Goal: Information Seeking & Learning: Learn about a topic

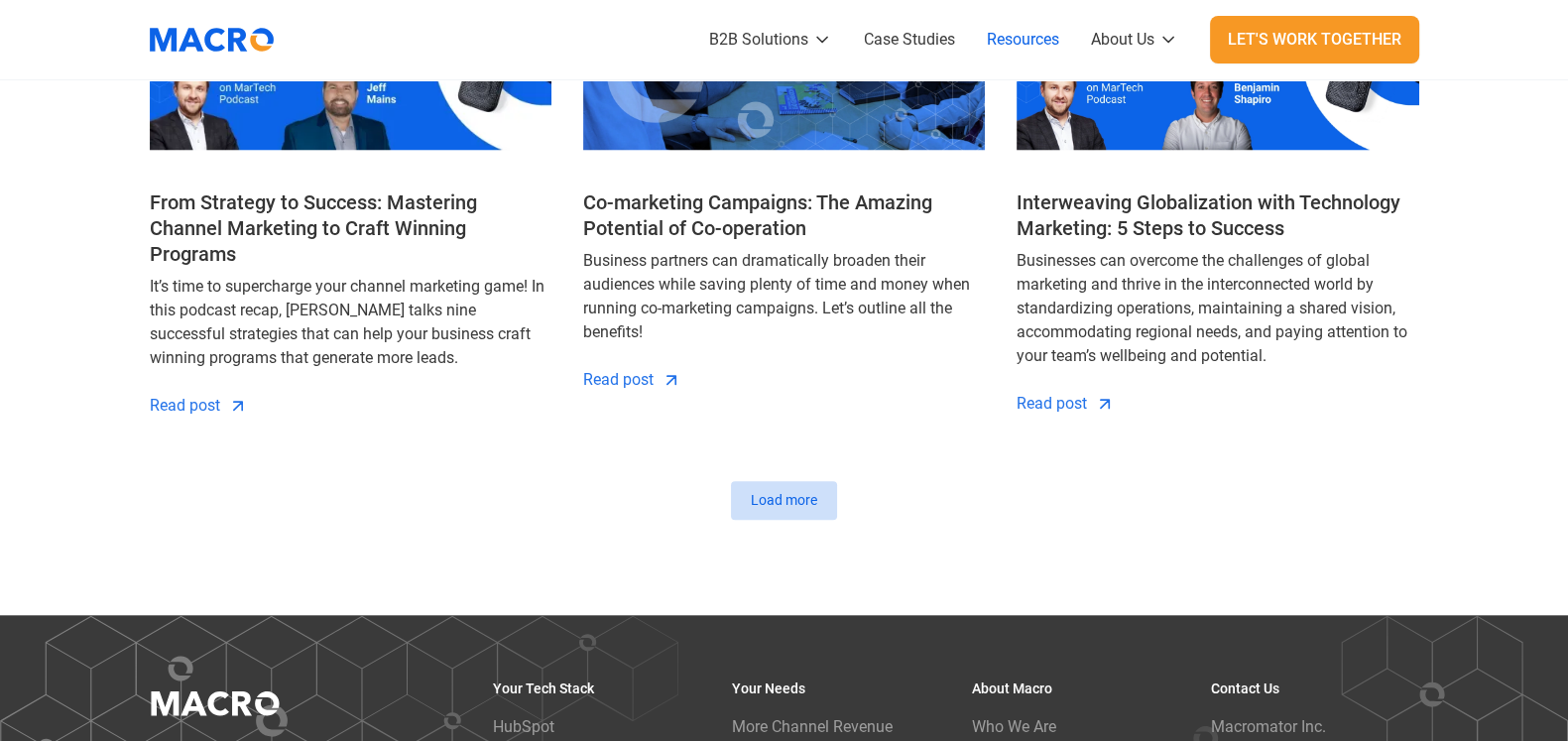
scroll to position [2357, 0]
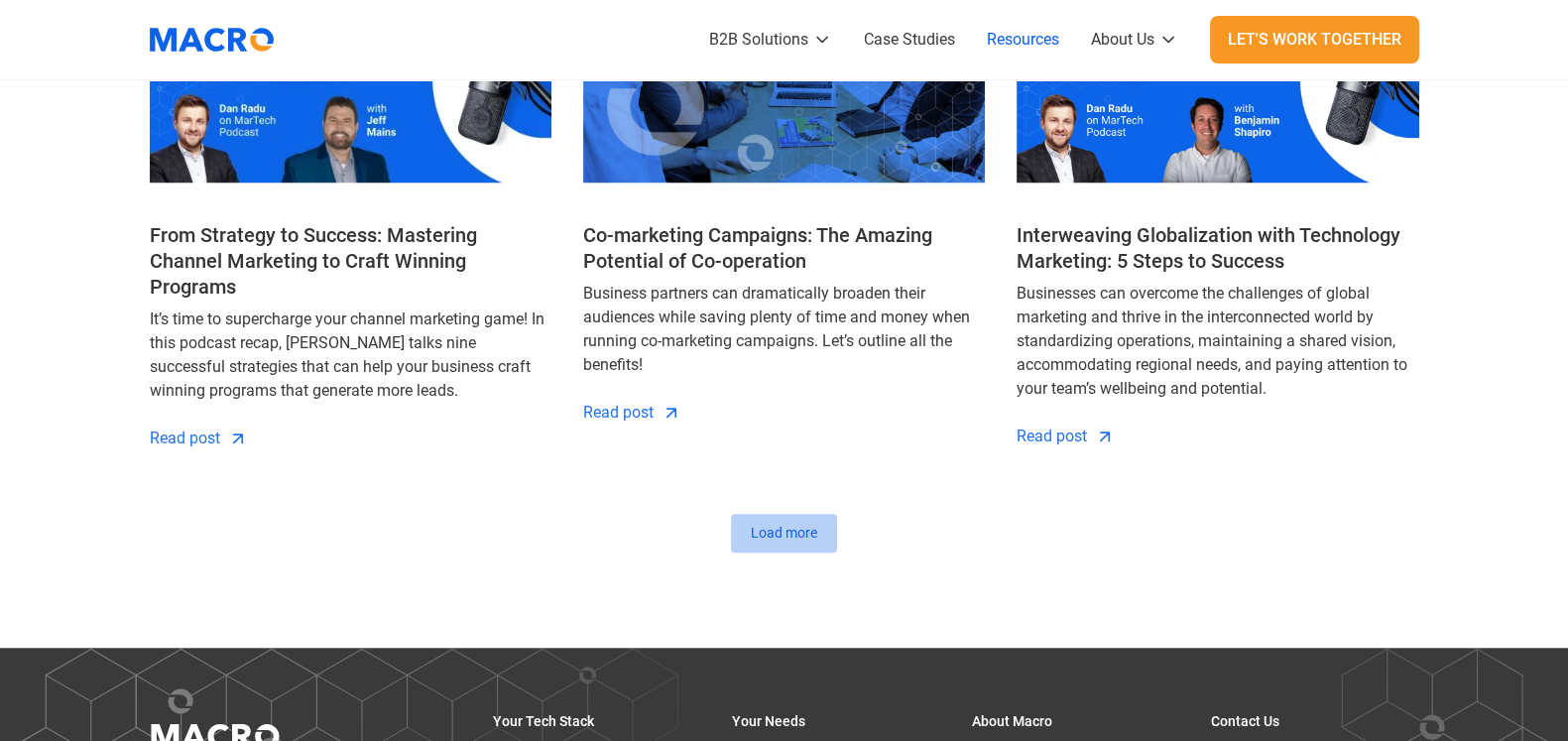
click at [760, 523] on div "Load more" at bounding box center [784, 533] width 67 height 21
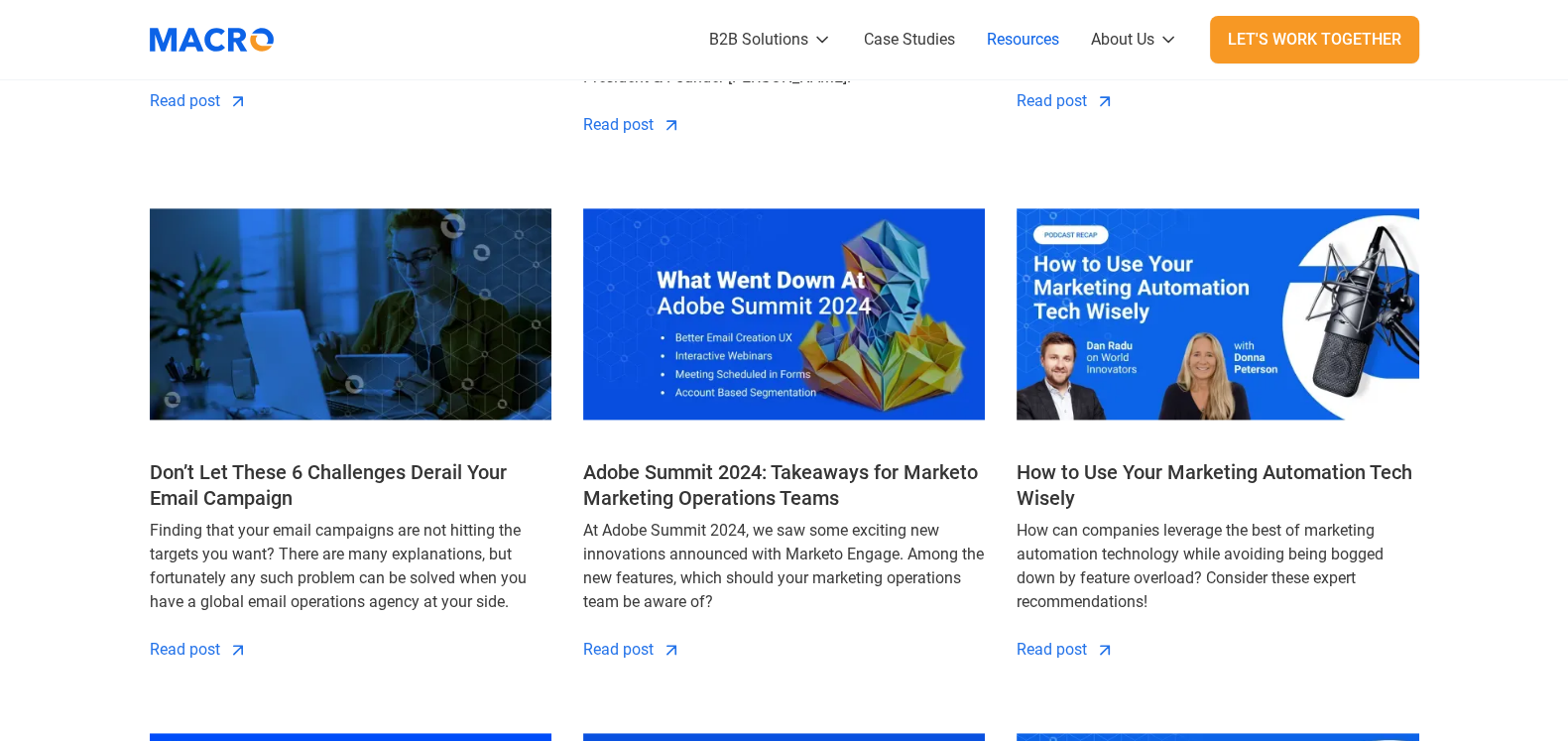
scroll to position [3224, 0]
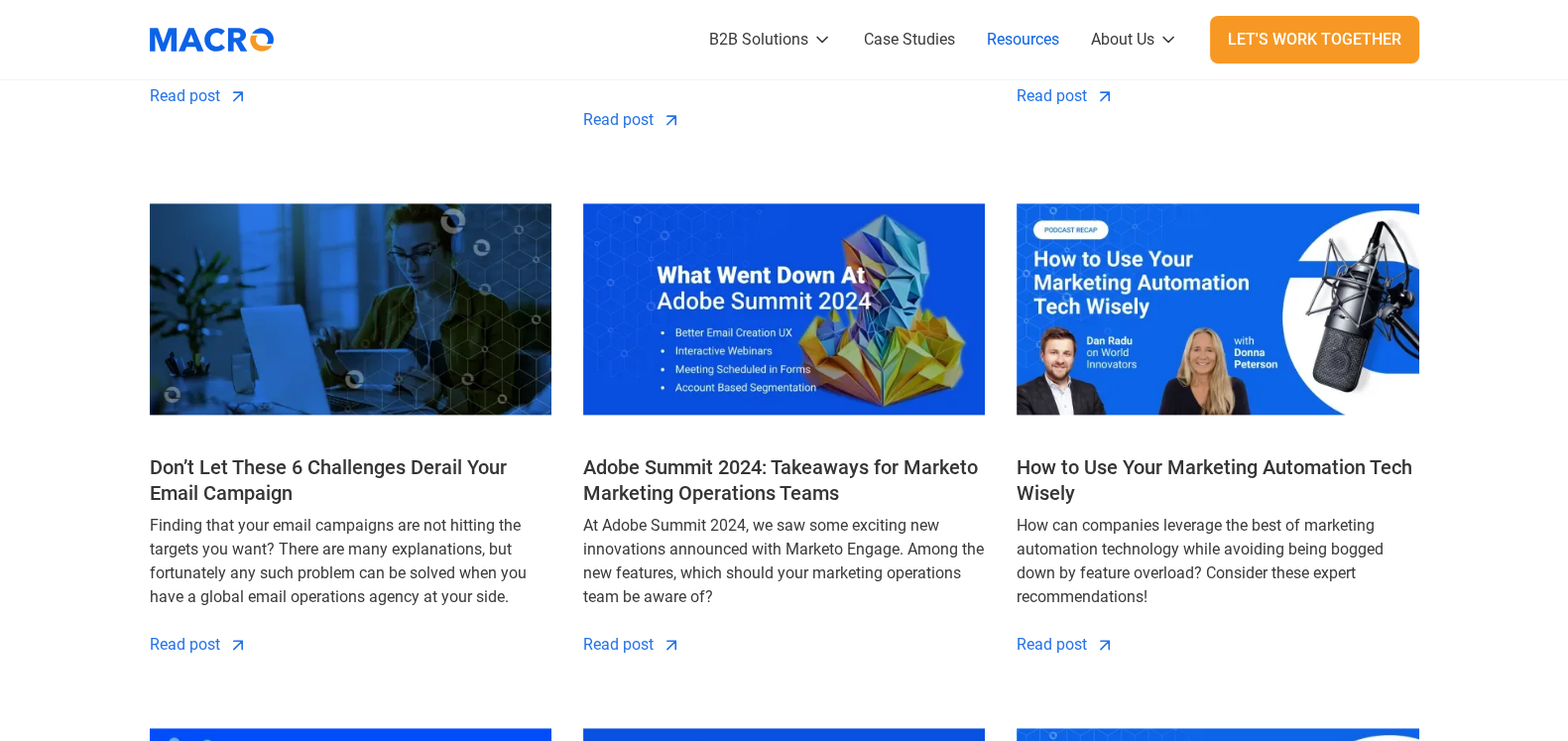
click at [1071, 455] on h4 "How to Use Your Marketing Automation Tech Wisely" at bounding box center [1217, 481] width 402 height 52
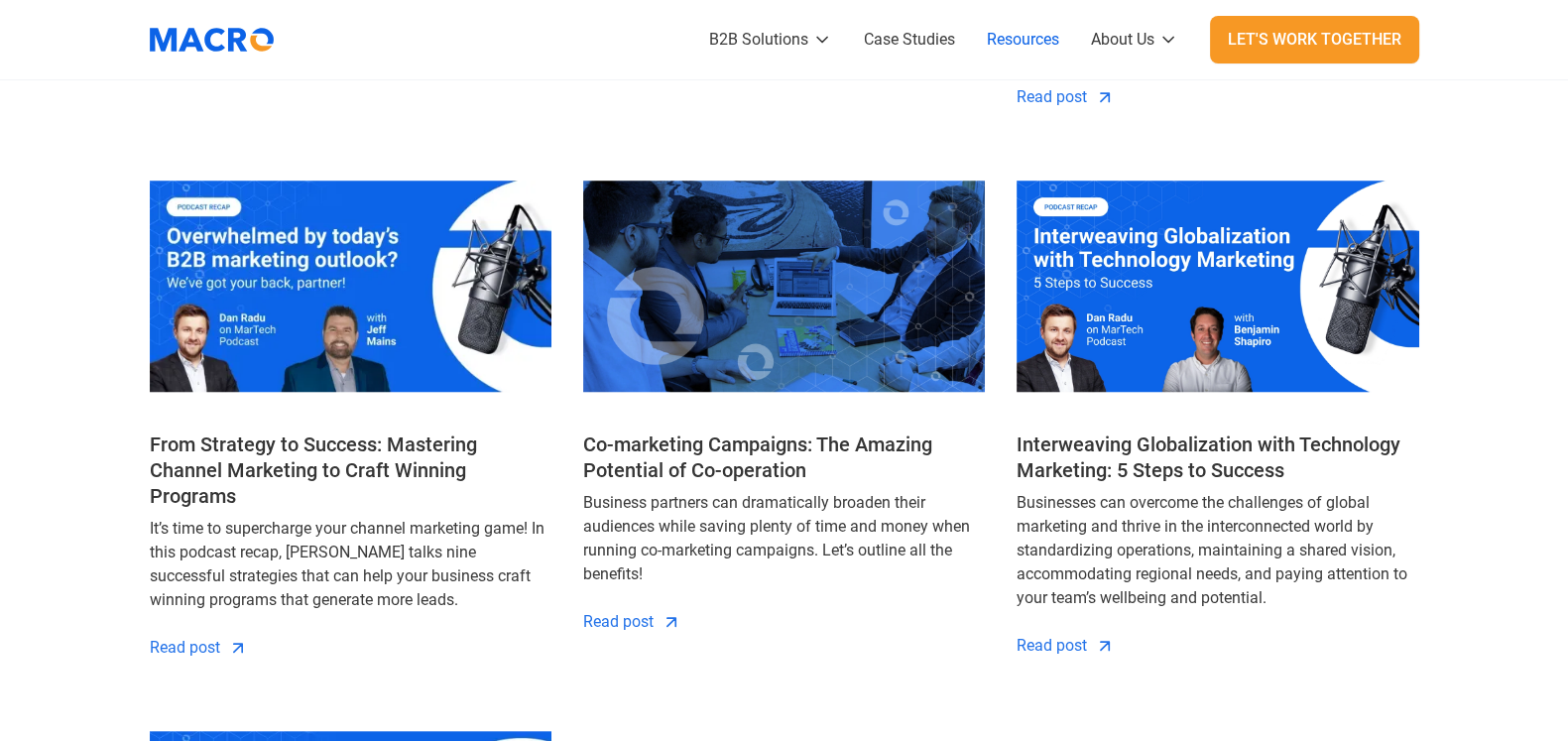
scroll to position [2108, 0]
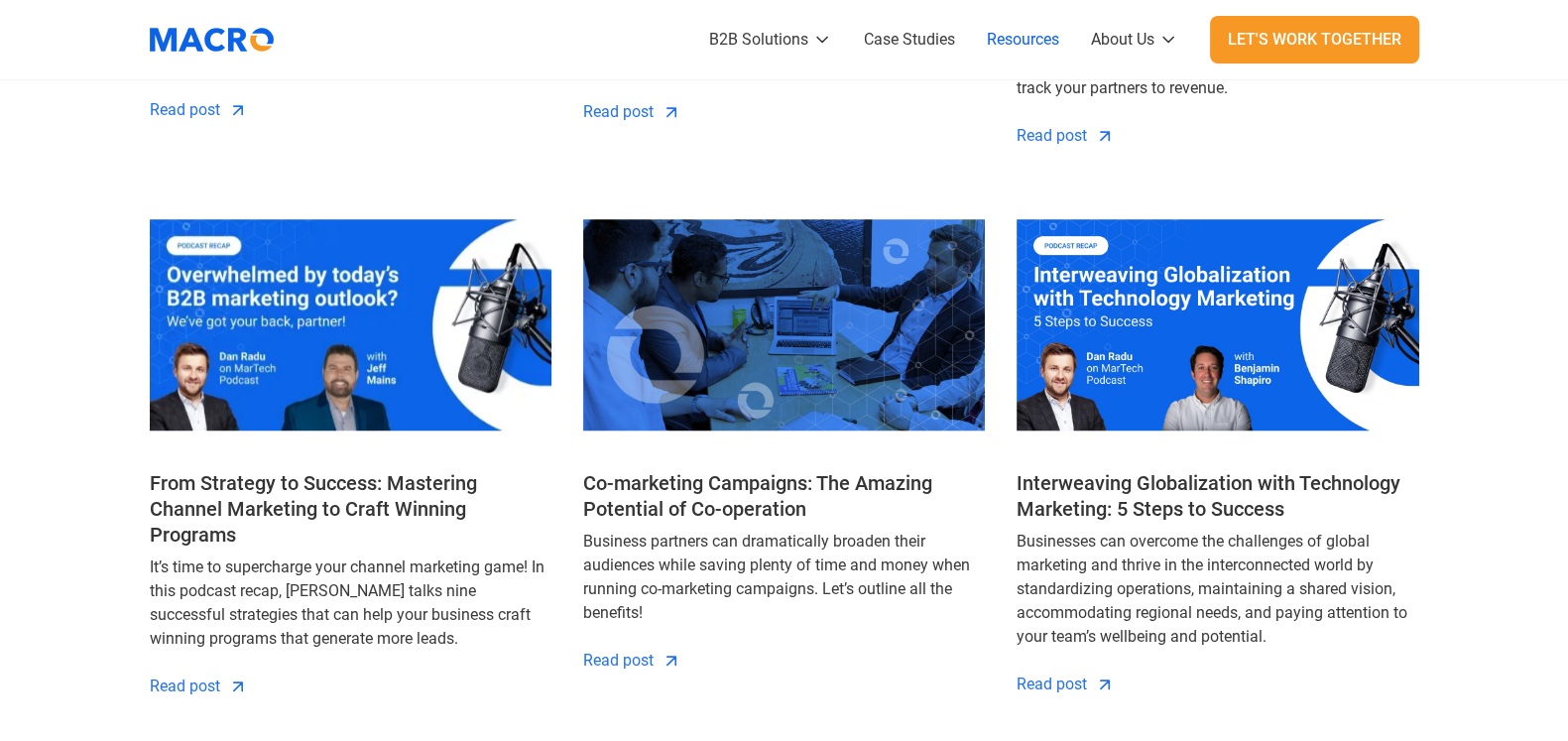
click at [422, 485] on h4 "From Strategy to Success: Mastering Channel Marketing to Craft Winning Programs" at bounding box center [350, 510] width 402 height 78
click at [1140, 480] on h4 "Interweaving Globalization with Technology Marketing: 5 Steps to Success" at bounding box center [1217, 497] width 402 height 52
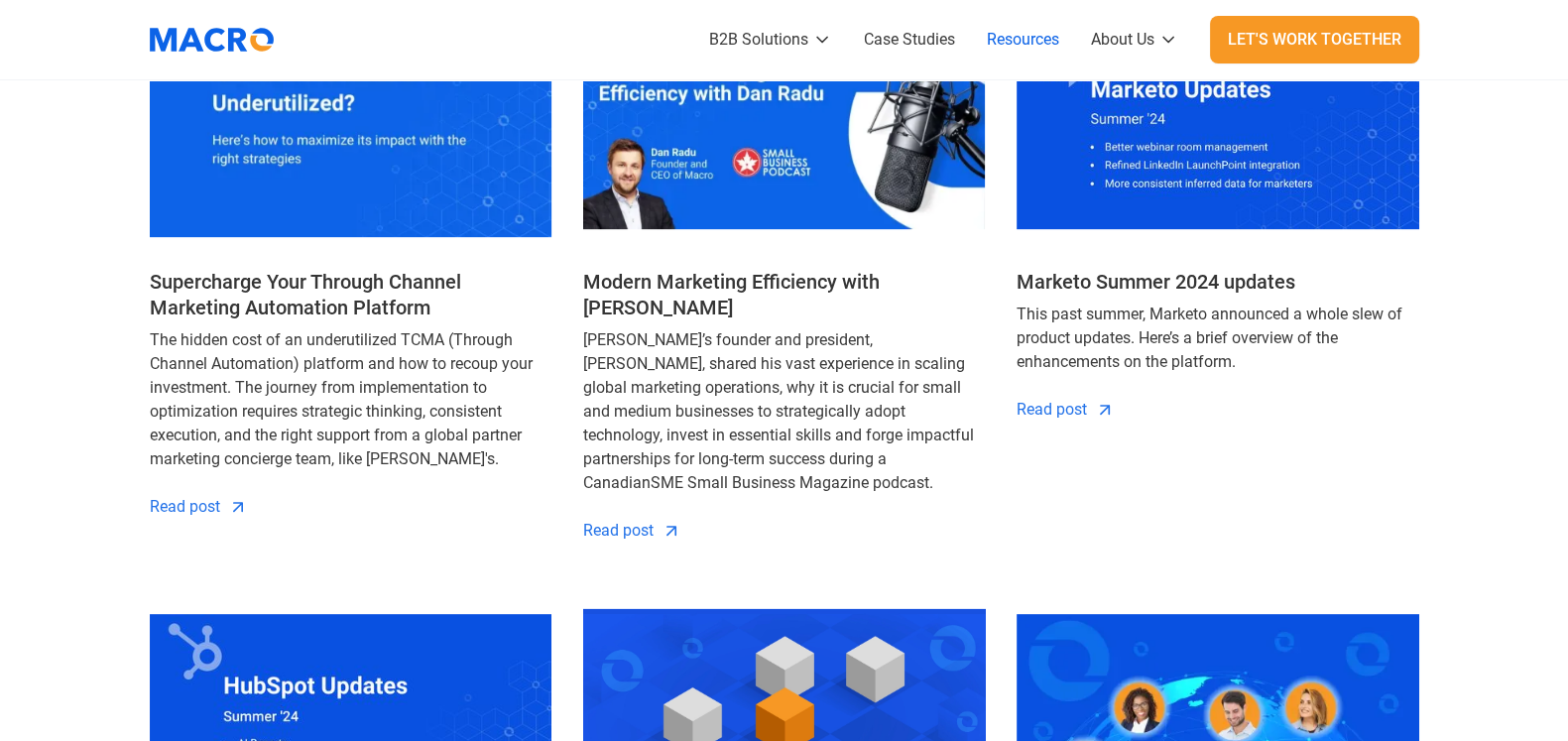
scroll to position [1116, 0]
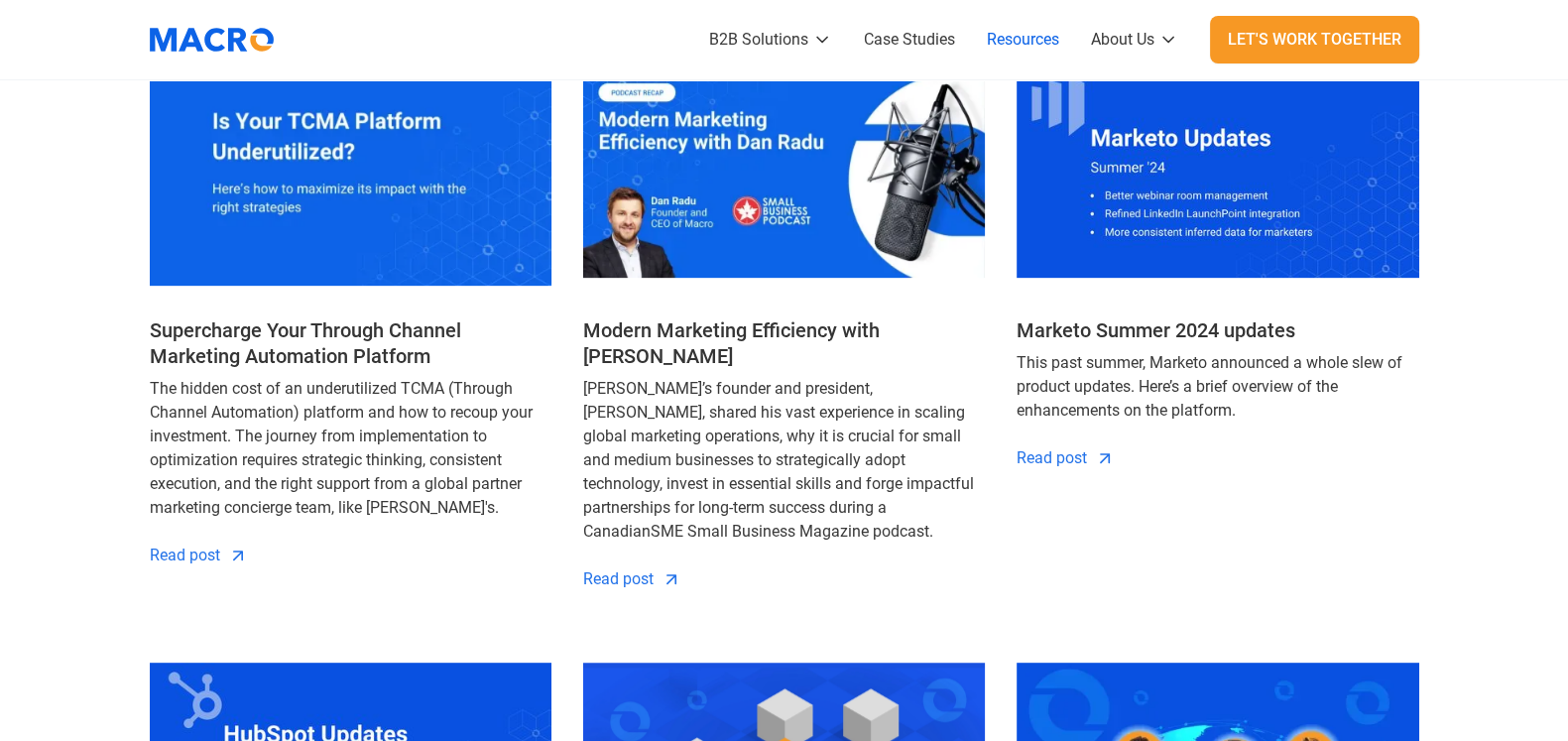
click at [326, 336] on h4 "Supercharge Your Through Channel Marketing Automation Platform" at bounding box center [350, 343] width 402 height 52
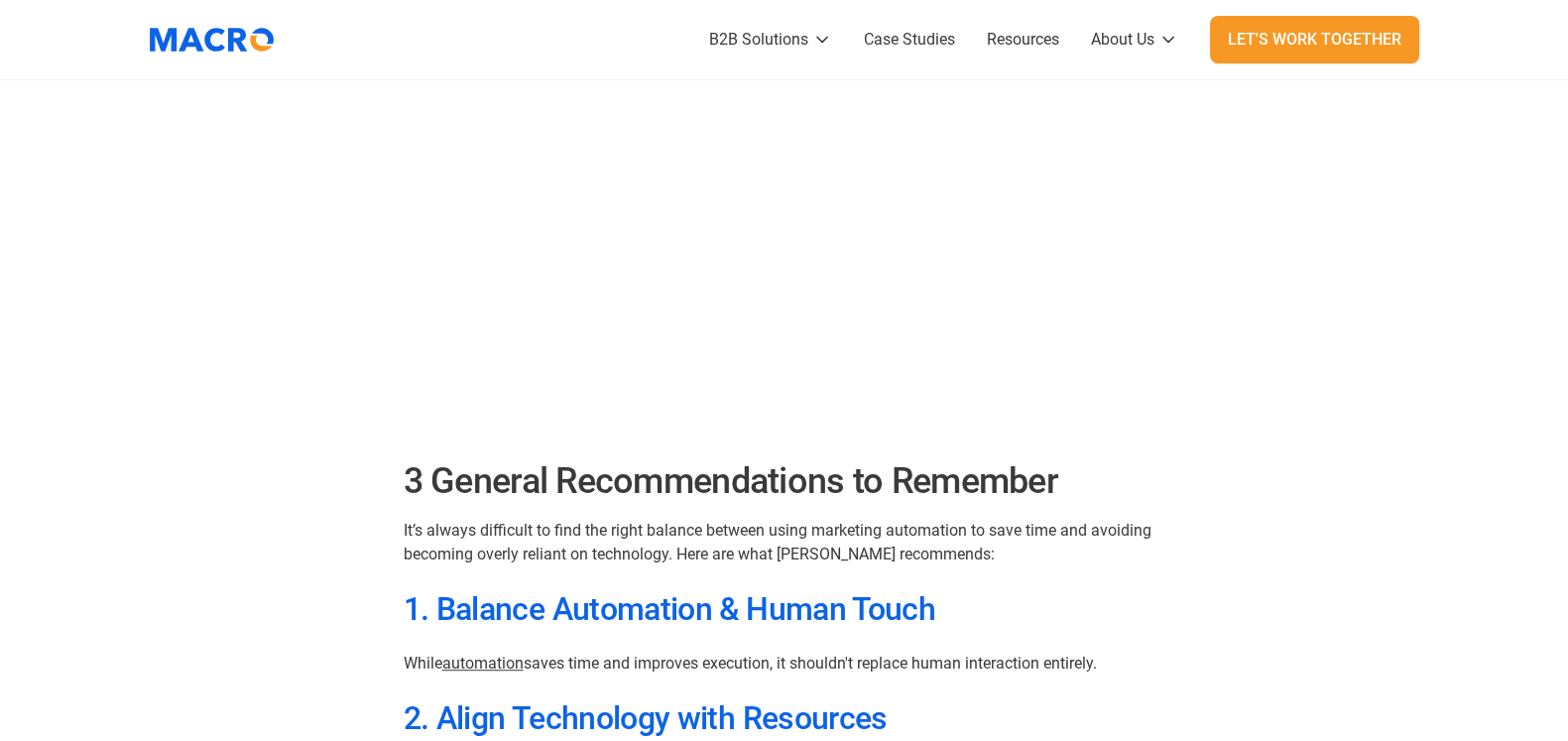
scroll to position [1489, 0]
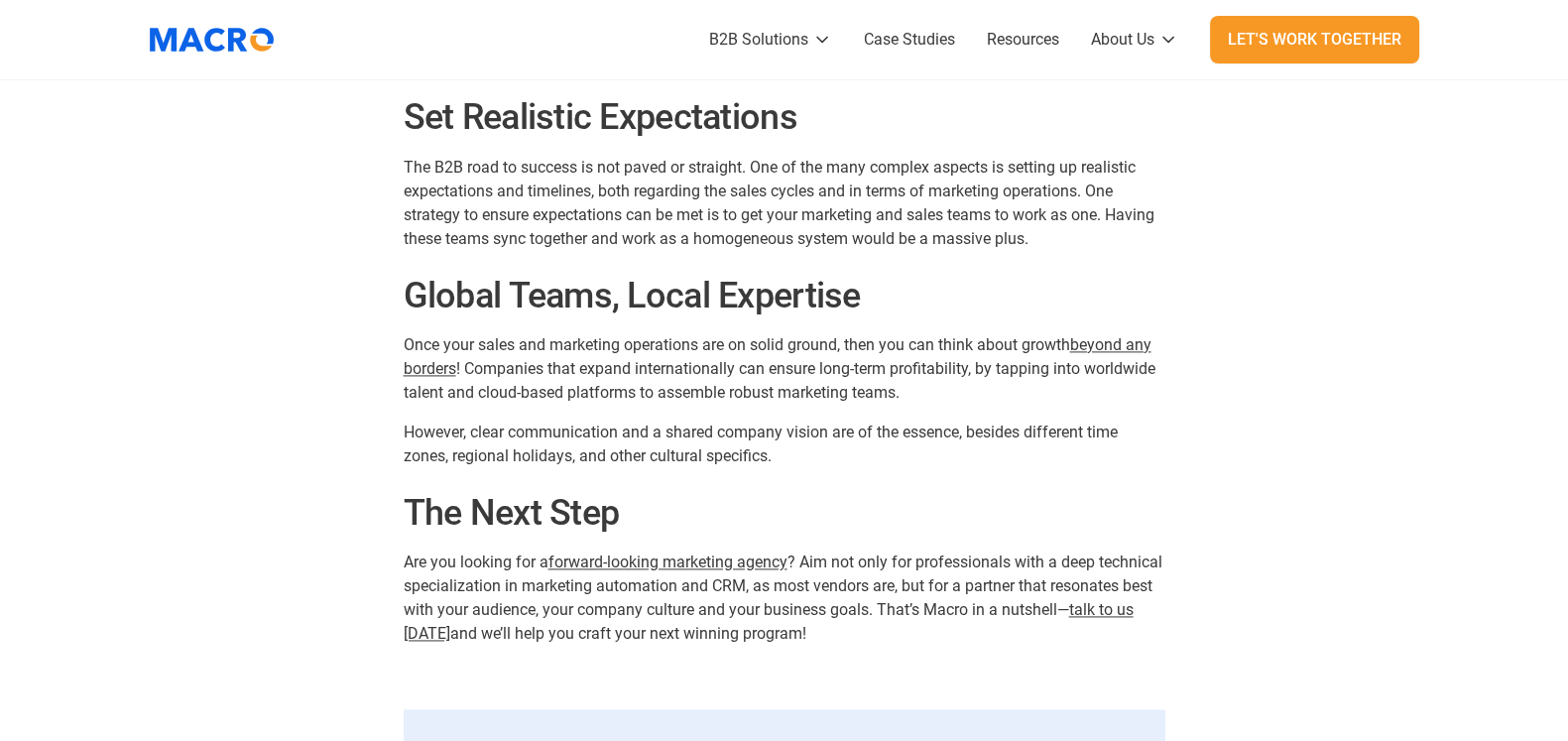
scroll to position [3473, 0]
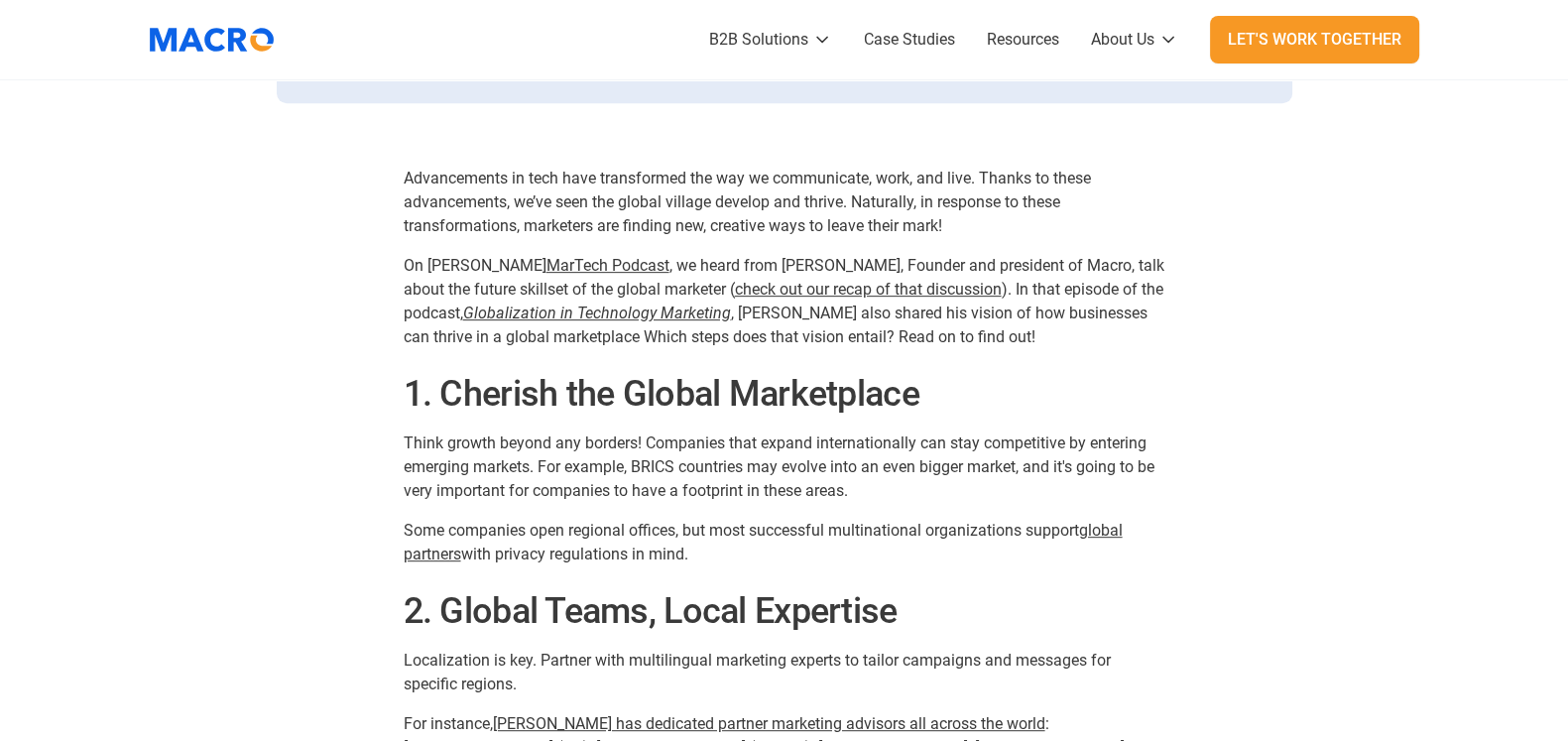
scroll to position [1116, 0]
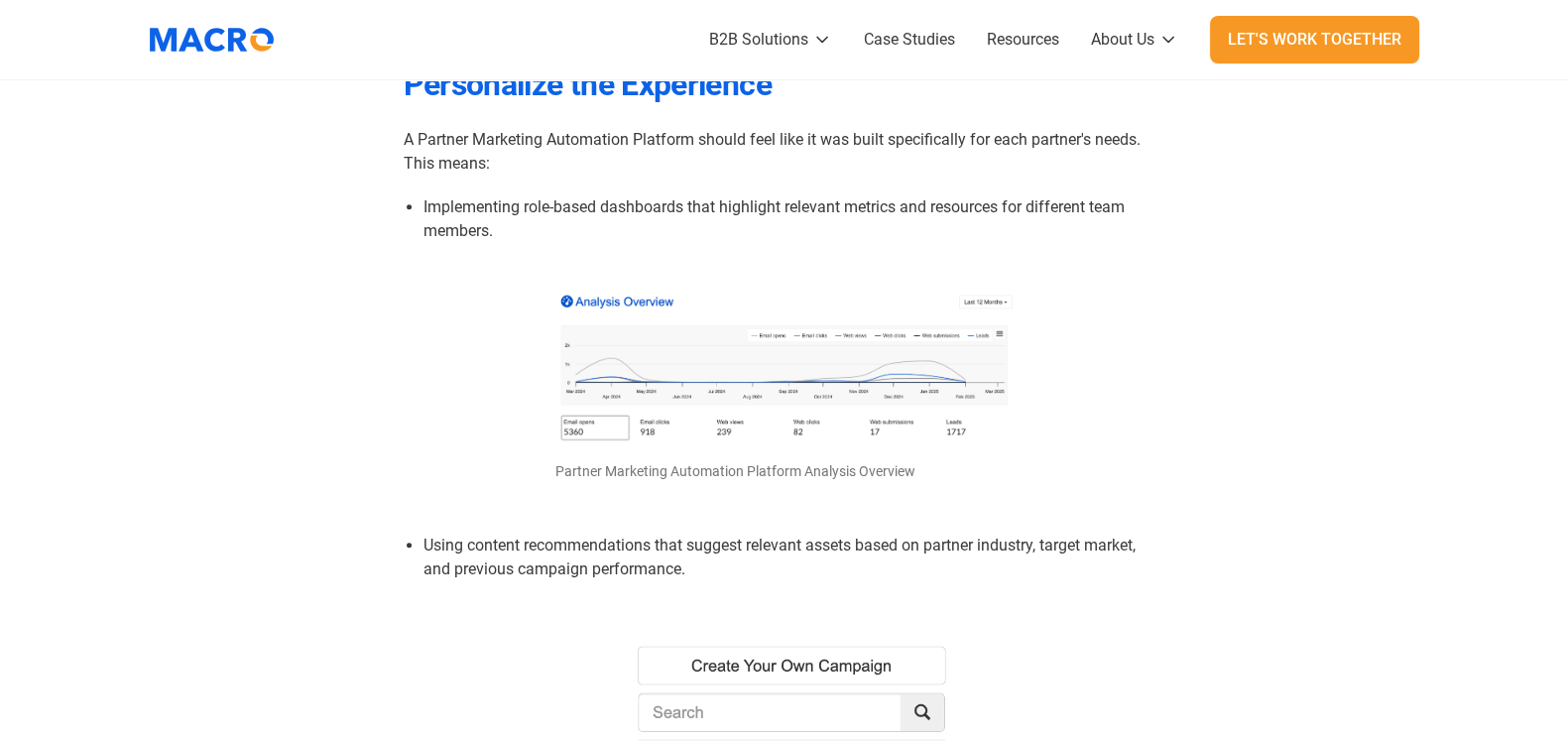
scroll to position [2108, 0]
